Goal: Check status

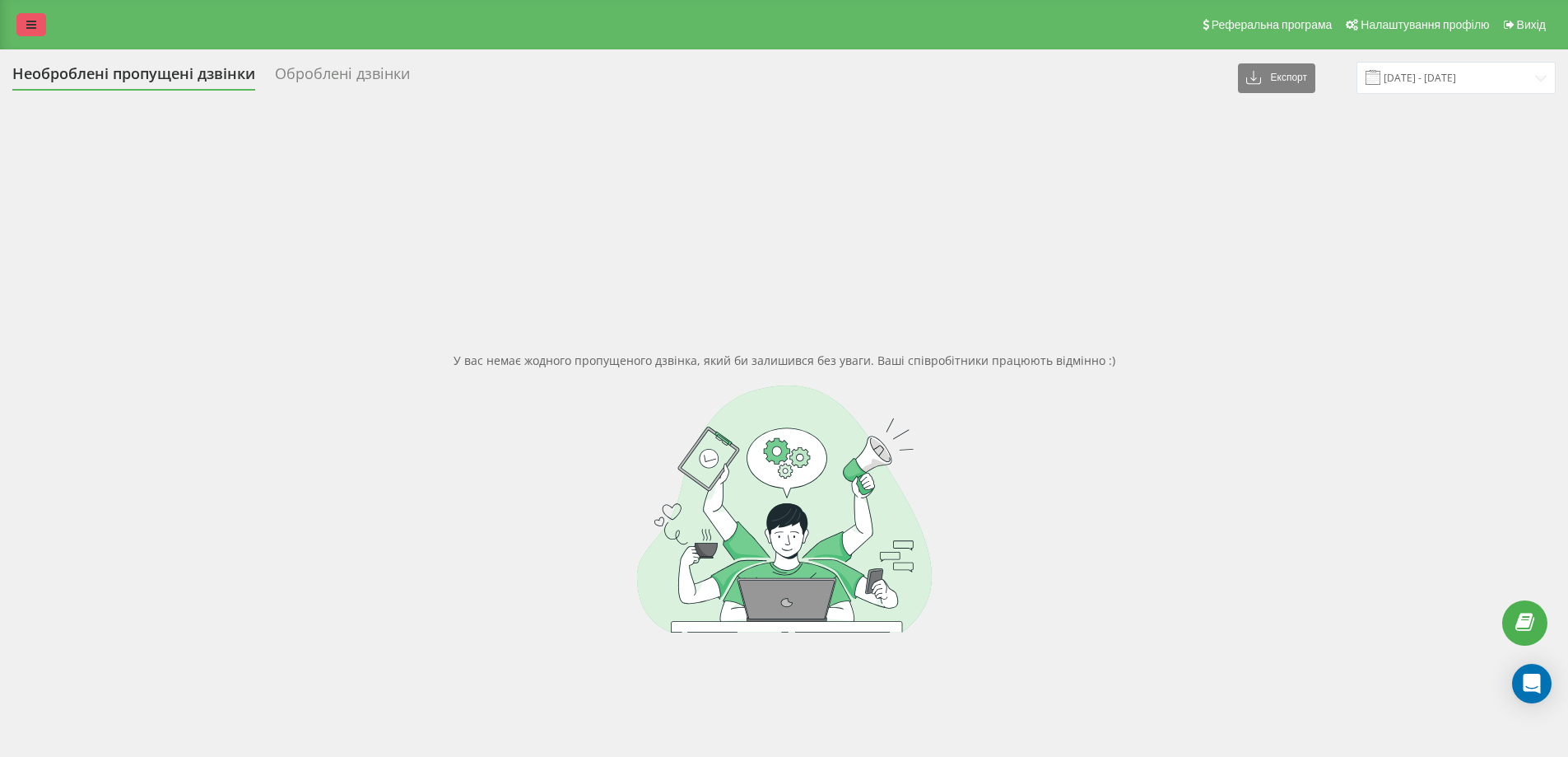
click at [31, 30] on icon at bounding box center [32, 24] width 10 height 11
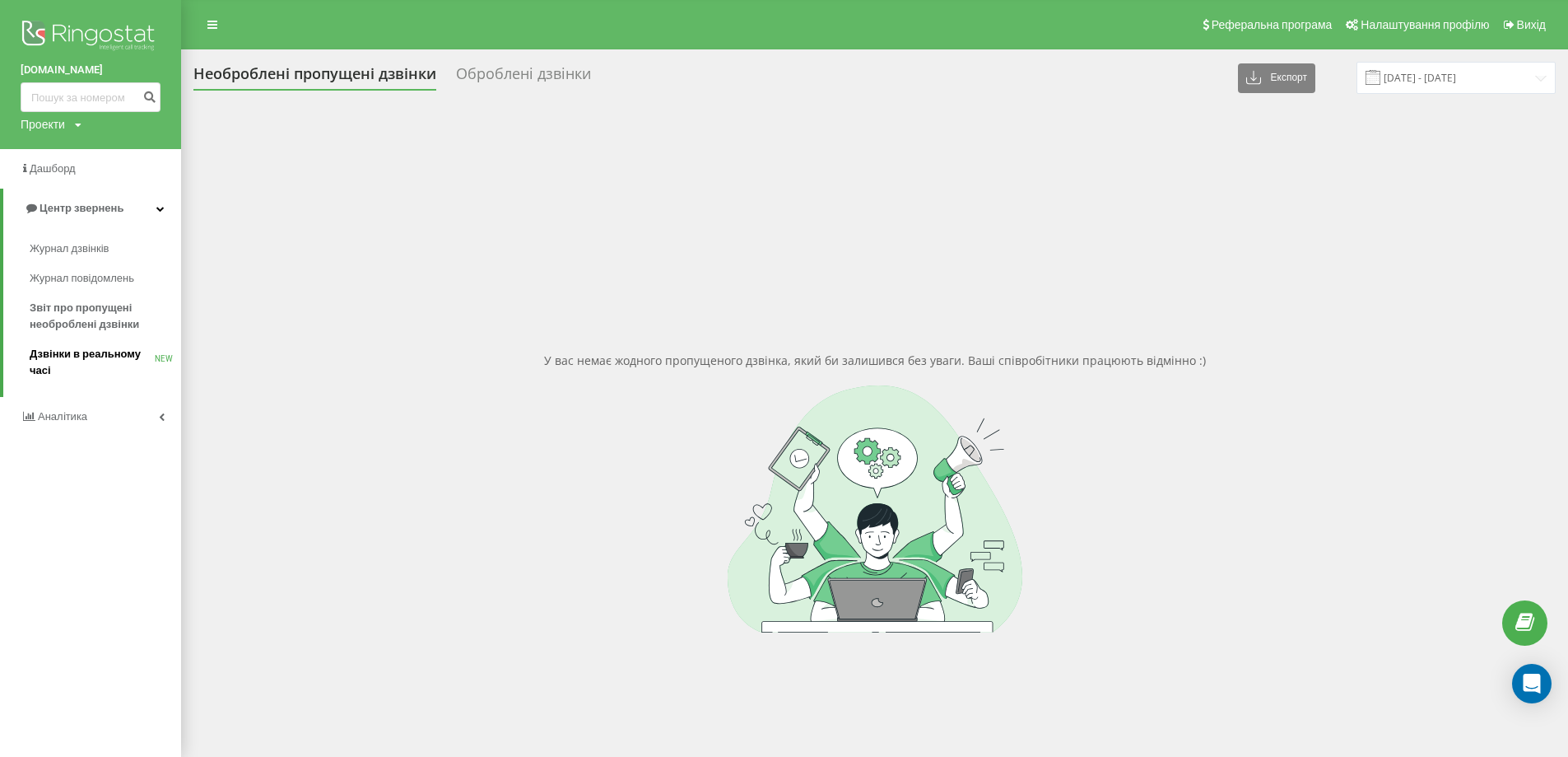
click at [87, 353] on span "Дзвінки в реальному часі" at bounding box center [93, 363] width 125 height 33
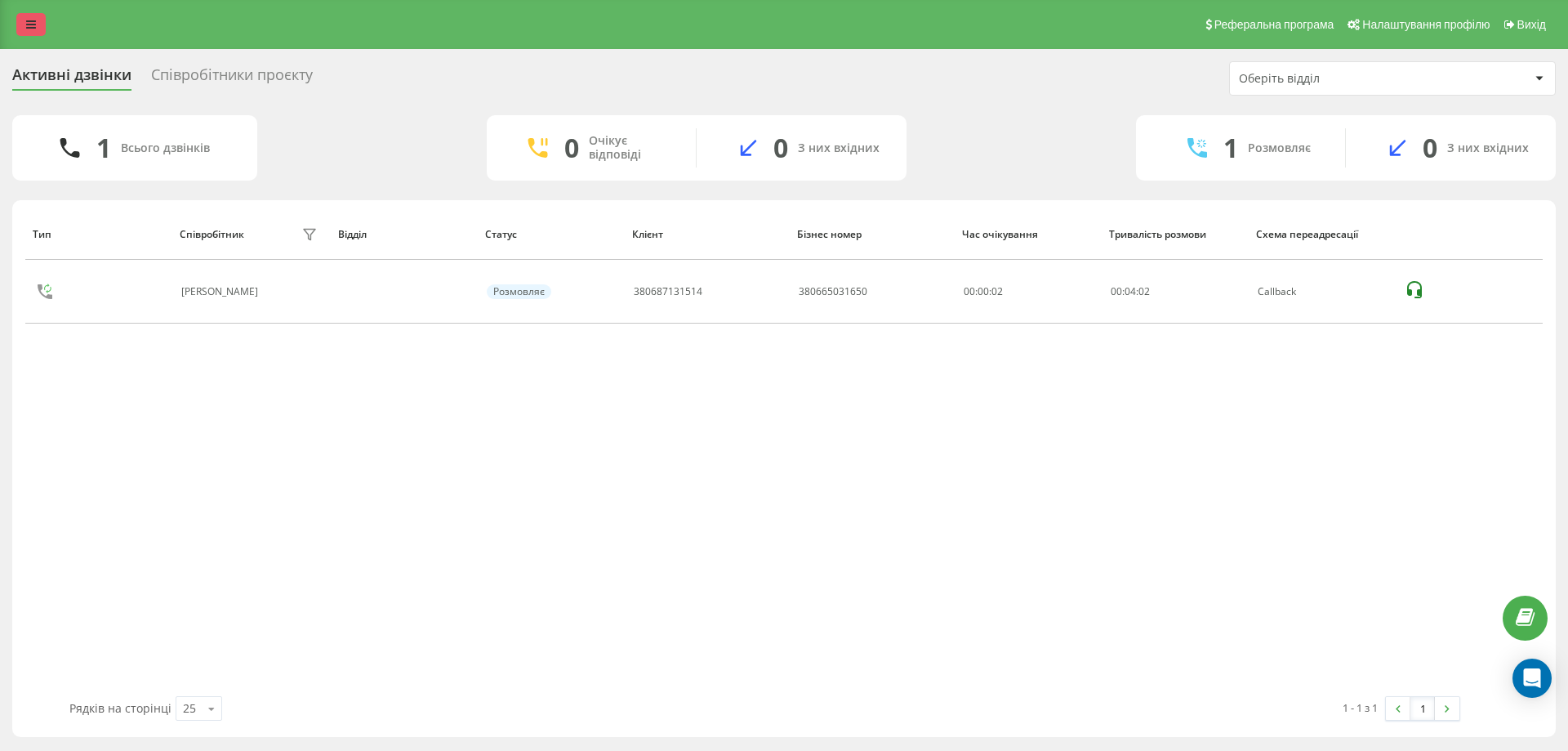
click at [30, 24] on icon at bounding box center [32, 24] width 10 height 11
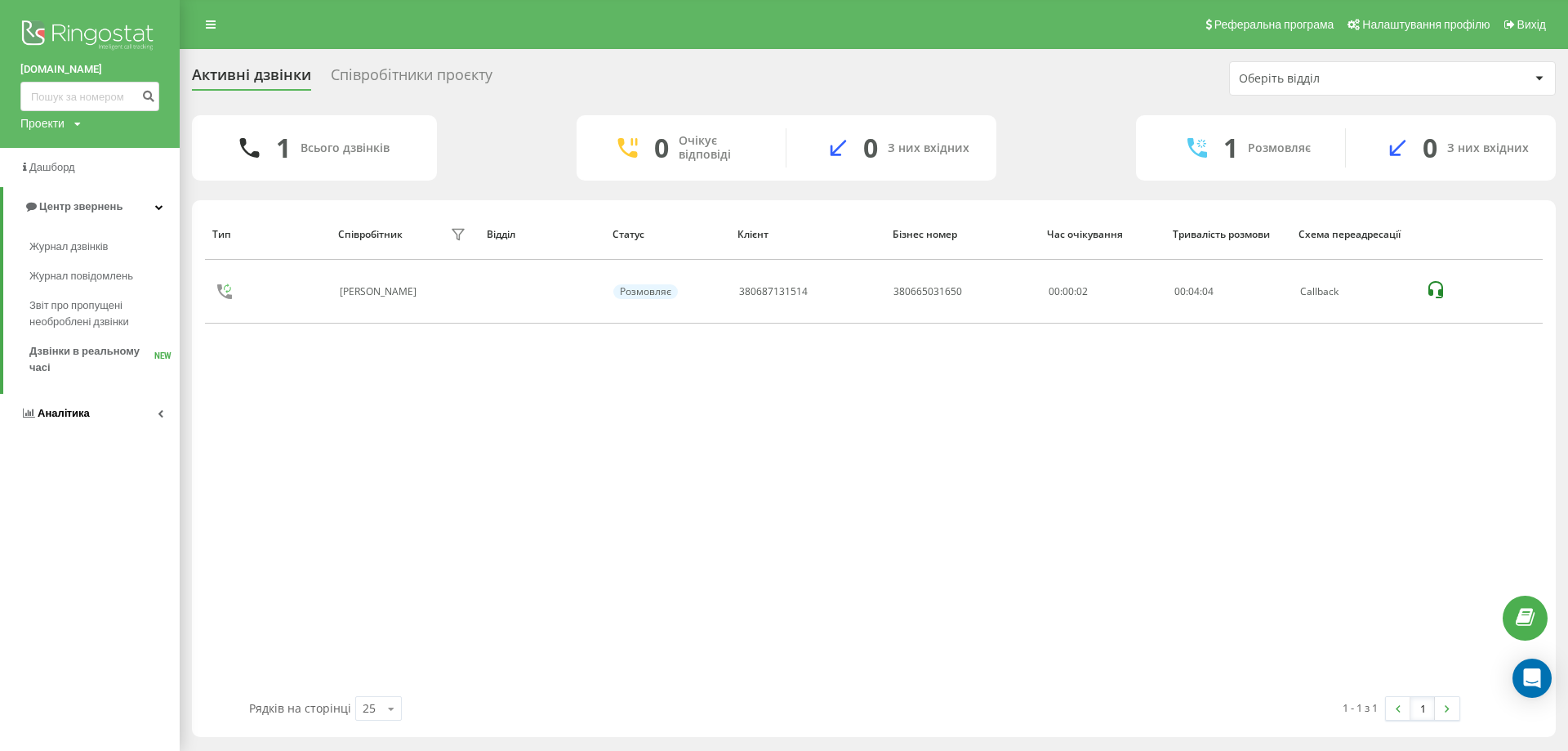
click at [149, 404] on link "Аналiтика" at bounding box center [89, 413] width 180 height 39
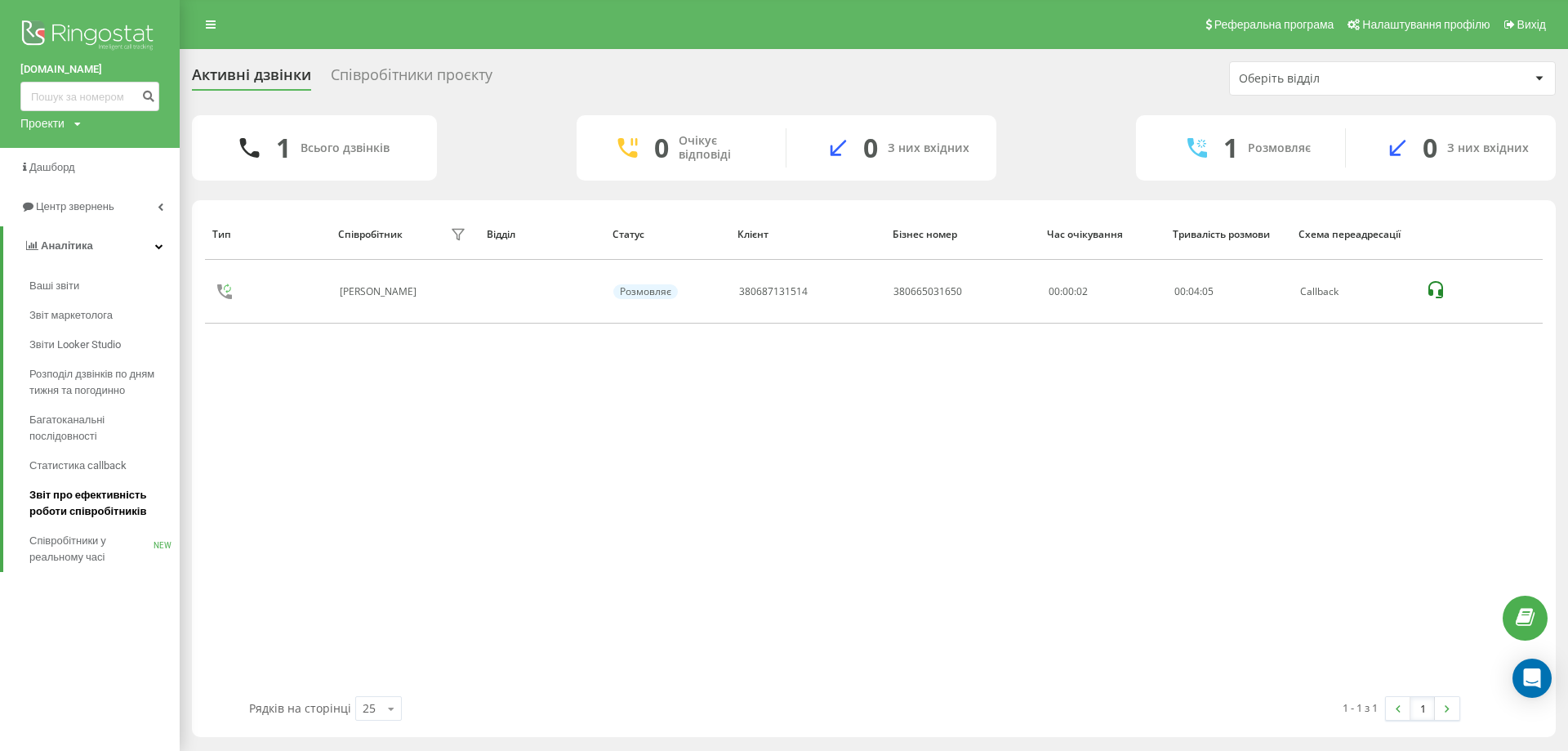
click at [93, 494] on span "Звіт про ефективність роботи співробітників" at bounding box center [101, 503] width 142 height 32
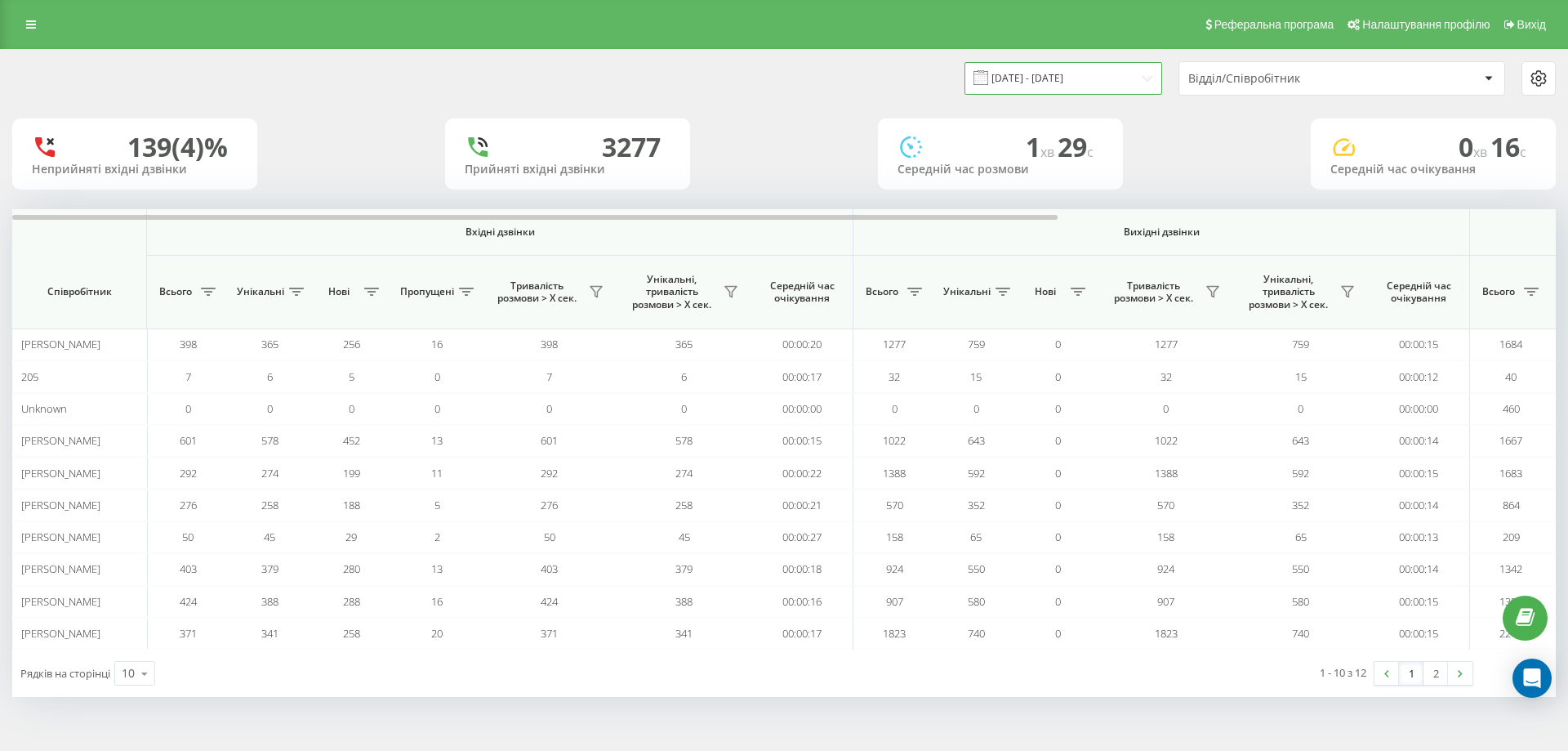
click at [1020, 78] on input "[DATE] - [DATE]" at bounding box center [1064, 78] width 198 height 32
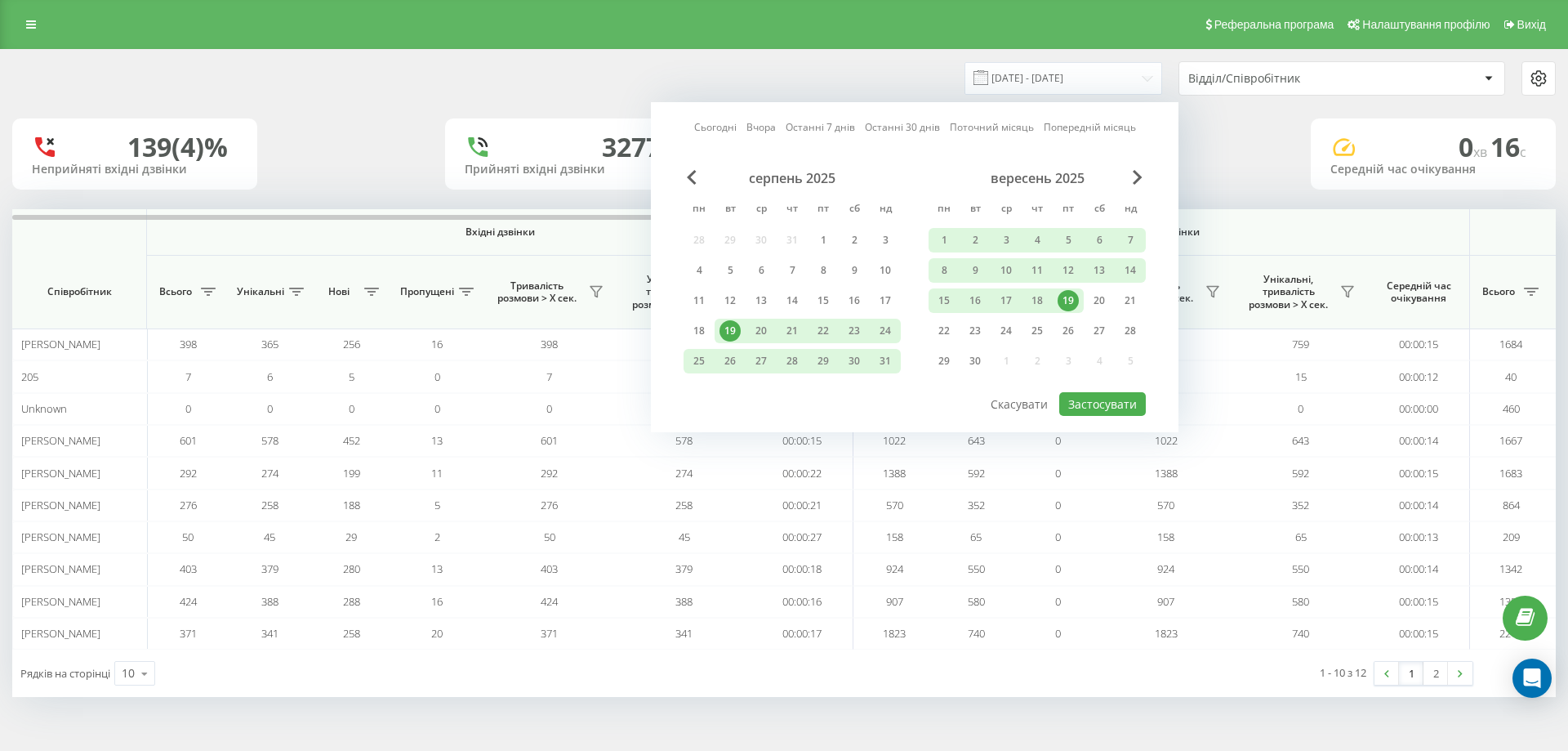
click at [1069, 300] on div "19" at bounding box center [1068, 300] width 21 height 21
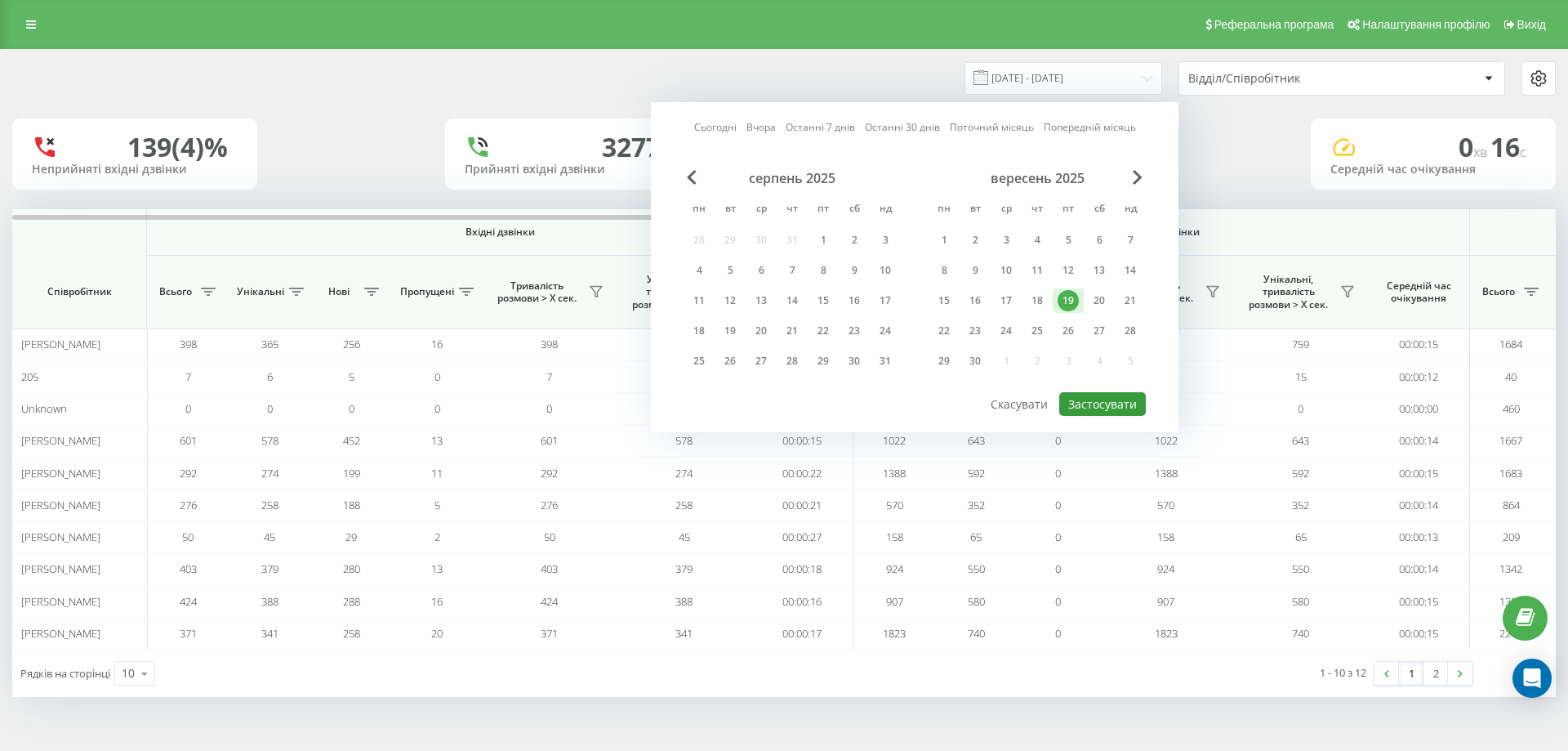
click at [1104, 398] on button "Застосувати" at bounding box center [1103, 404] width 87 height 24
type input "[DATE] - [DATE]"
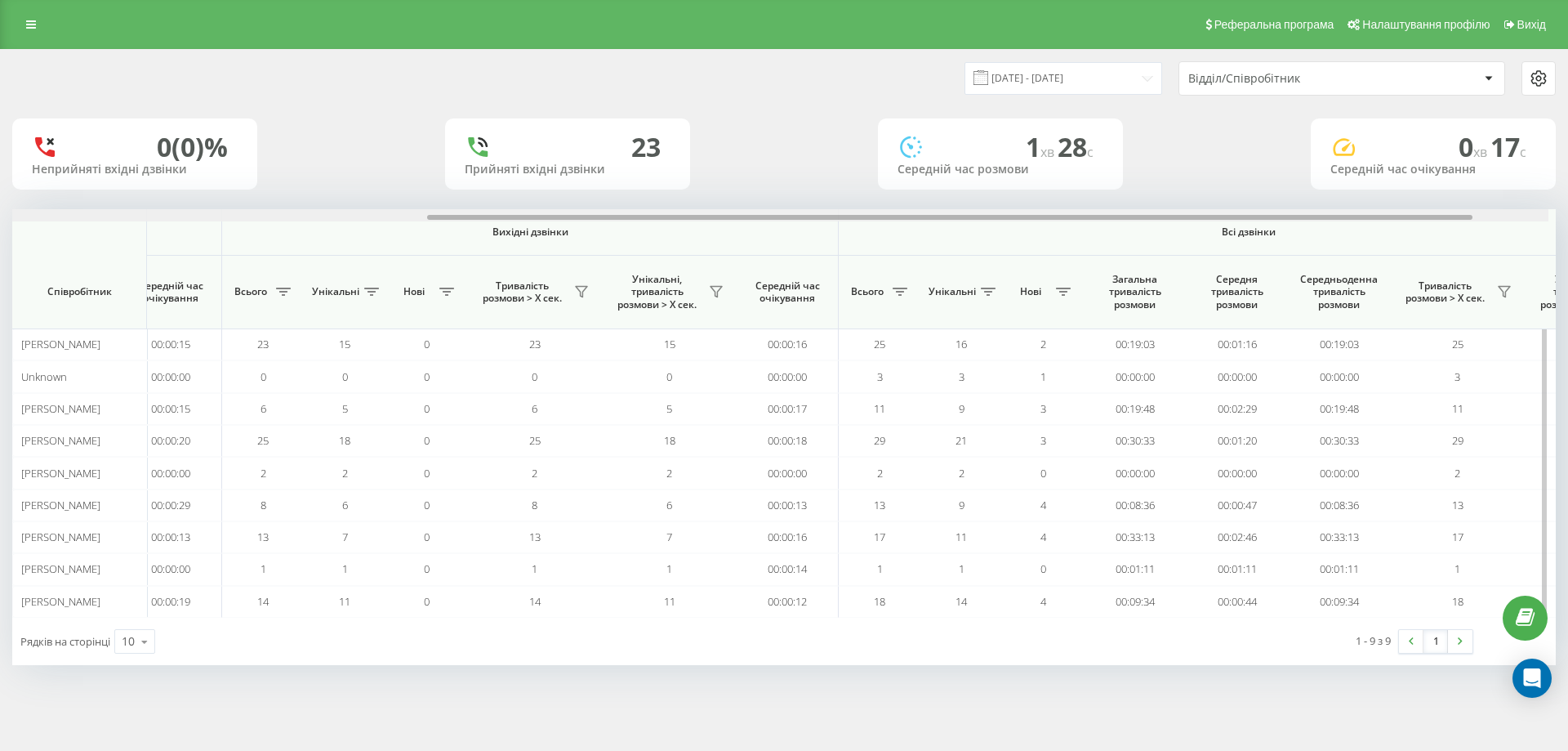
scroll to position [0, 735]
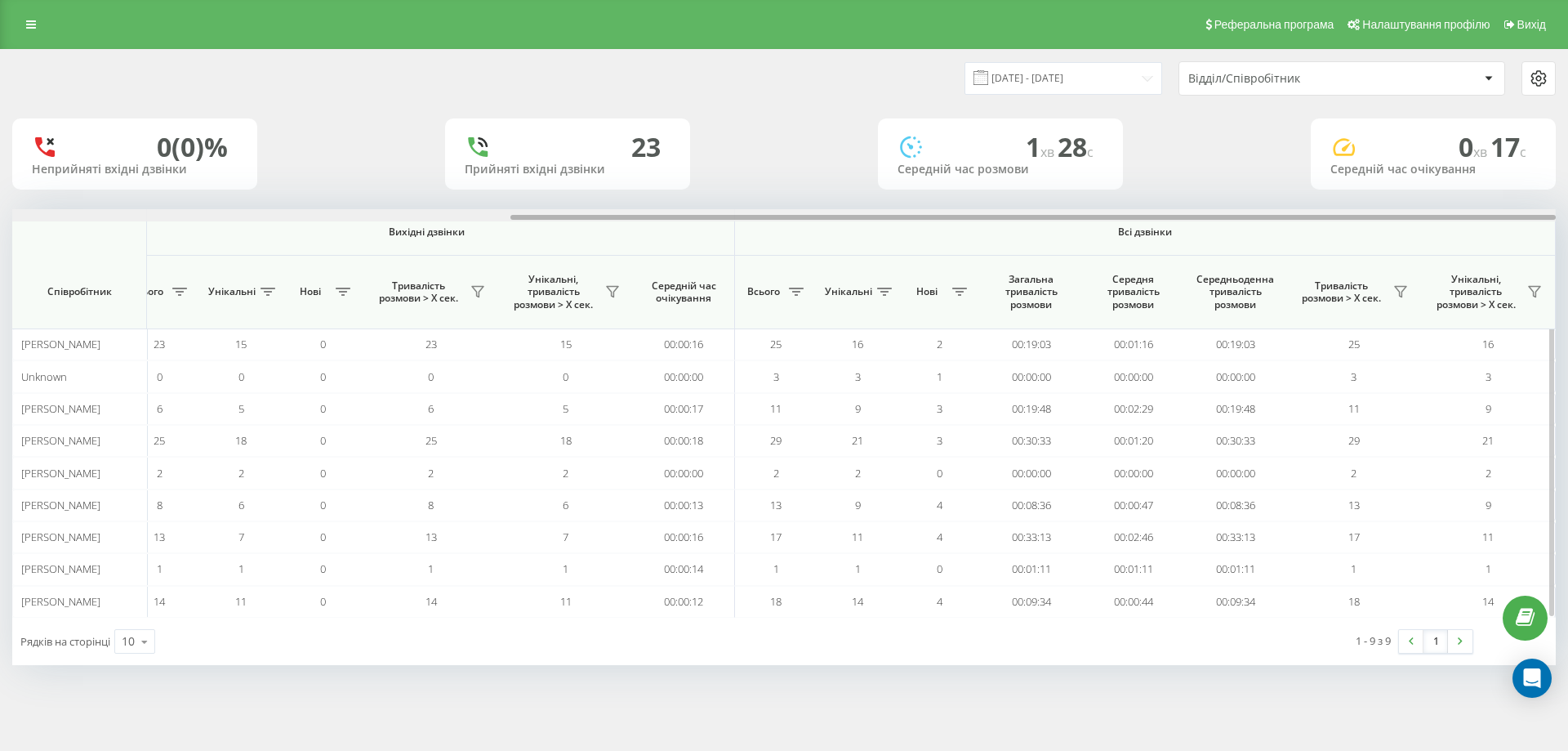
drag, startPoint x: 637, startPoint y: 217, endPoint x: 1252, endPoint y: 228, distance: 615.1
click at [1252, 228] on div "Вхідні дзвінки Вихідні дзвінки Всі дзвінки Співробітник Всього Унікальні Нові П…" at bounding box center [783, 413] width 1543 height 408
